Goal: Task Accomplishment & Management: Use online tool/utility

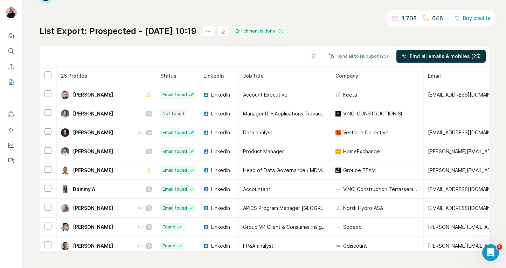
scroll to position [26, 0]
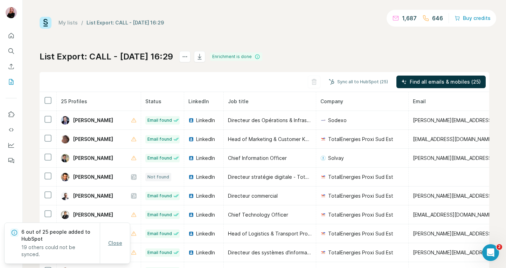
click at [117, 249] on button "Close" at bounding box center [115, 243] width 24 height 13
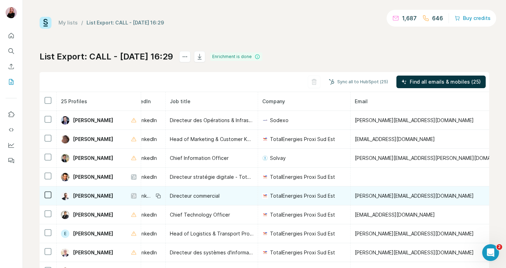
scroll to position [0, 196]
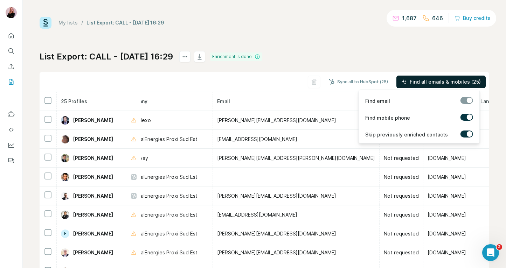
click at [428, 80] on span "Find all emails & mobiles (25)" at bounding box center [444, 81] width 71 height 7
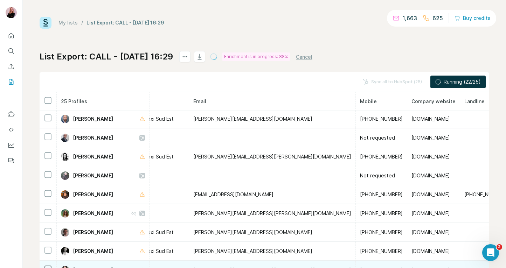
scroll to position [0, 228]
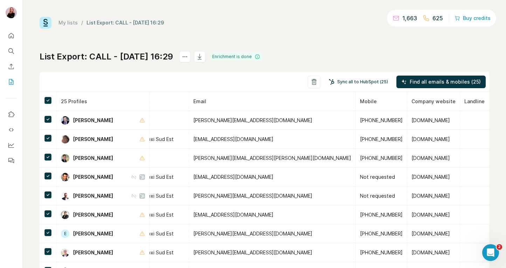
click at [375, 79] on button "Sync all to HubSpot (25)" at bounding box center [358, 82] width 69 height 10
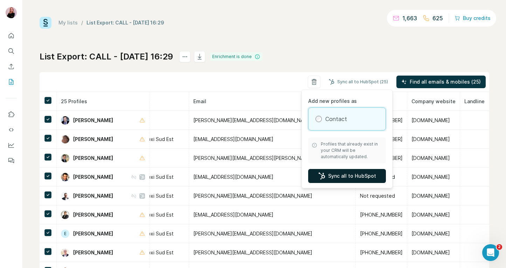
click at [345, 170] on button "Sync all to HubSpot" at bounding box center [347, 176] width 78 height 14
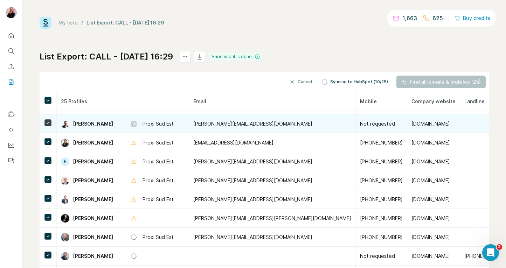
scroll to position [0, 219]
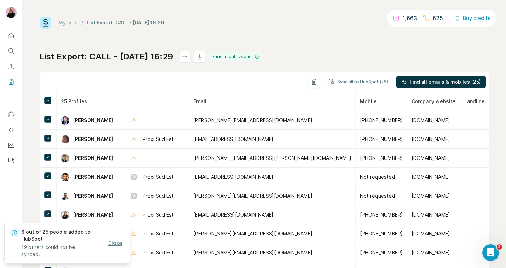
click at [113, 247] on span "Close" at bounding box center [115, 243] width 14 height 7
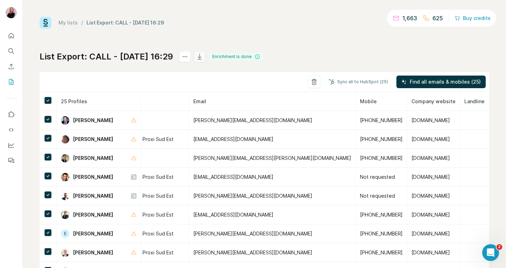
click at [203, 56] on icon "button" at bounding box center [199, 56] width 7 height 7
